Goal: Transaction & Acquisition: Subscribe to service/newsletter

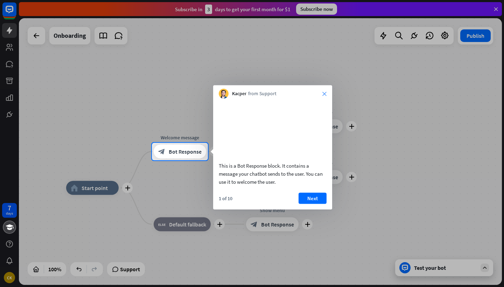
click at [324, 92] on icon "close" at bounding box center [324, 94] width 4 height 4
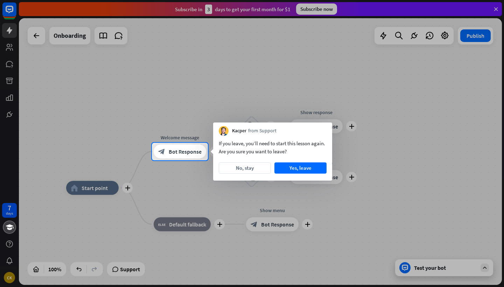
click at [326, 6] on div at bounding box center [252, 71] width 504 height 143
click at [324, 9] on div at bounding box center [252, 71] width 504 height 143
click at [254, 167] on button "No, stay" at bounding box center [245, 167] width 52 height 11
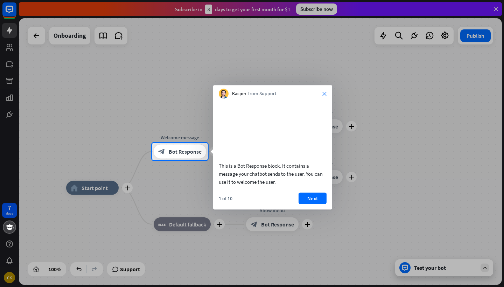
click at [323, 94] on icon "close" at bounding box center [324, 94] width 4 height 4
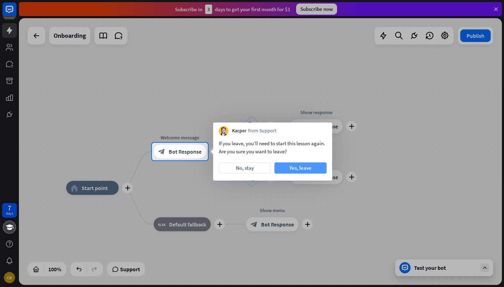
click at [311, 168] on button "Yes, leave" at bounding box center [300, 167] width 52 height 11
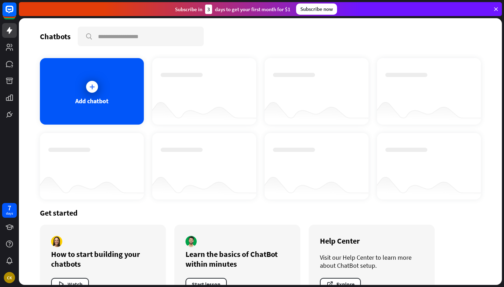
click at [328, 10] on div "Subscribe now" at bounding box center [316, 9] width 41 height 11
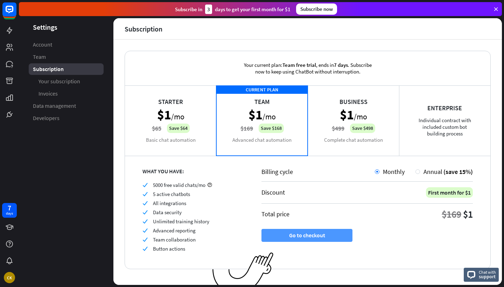
click at [315, 237] on button "Go to checkout" at bounding box center [306, 235] width 91 height 13
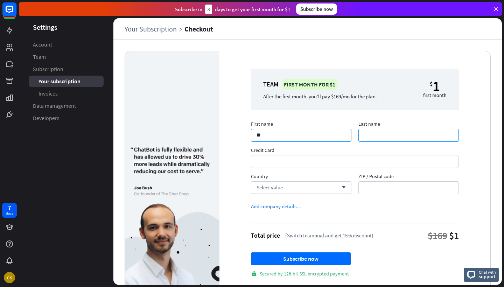
type input "**"
type input "******"
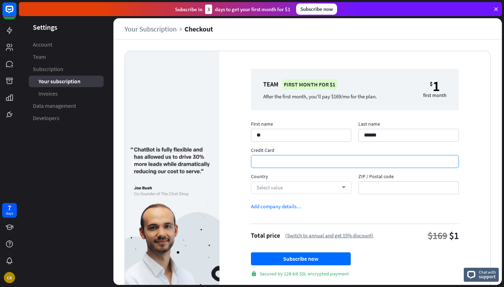
click at [342, 186] on icon "arrow_down" at bounding box center [342, 188] width 8 height 4
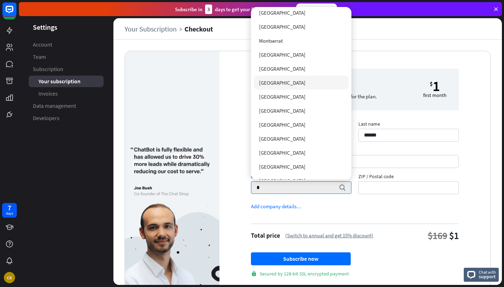
scroll to position [1352, 0]
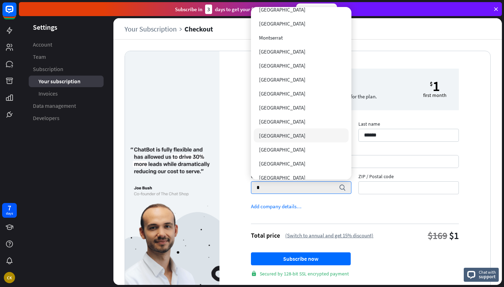
type input "*"
click at [302, 132] on div "[GEOGRAPHIC_DATA]" at bounding box center [301, 135] width 95 height 14
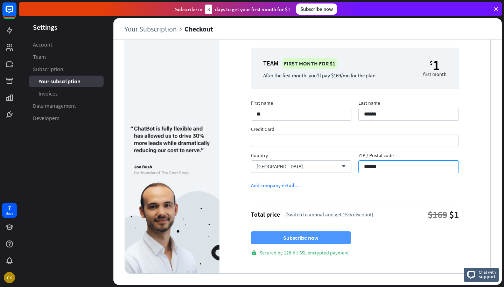
scroll to position [21, 0]
type input "******"
click at [324, 235] on button "Subscribe now" at bounding box center [301, 237] width 100 height 13
